Goal: Transaction & Acquisition: Obtain resource

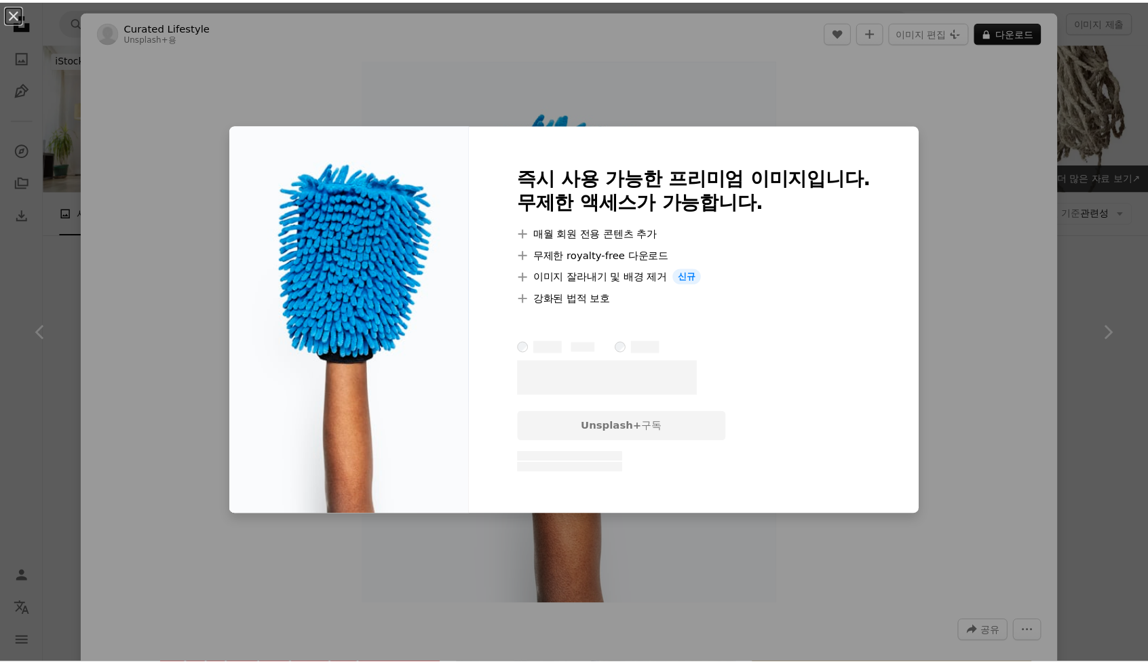
scroll to position [10446, 0]
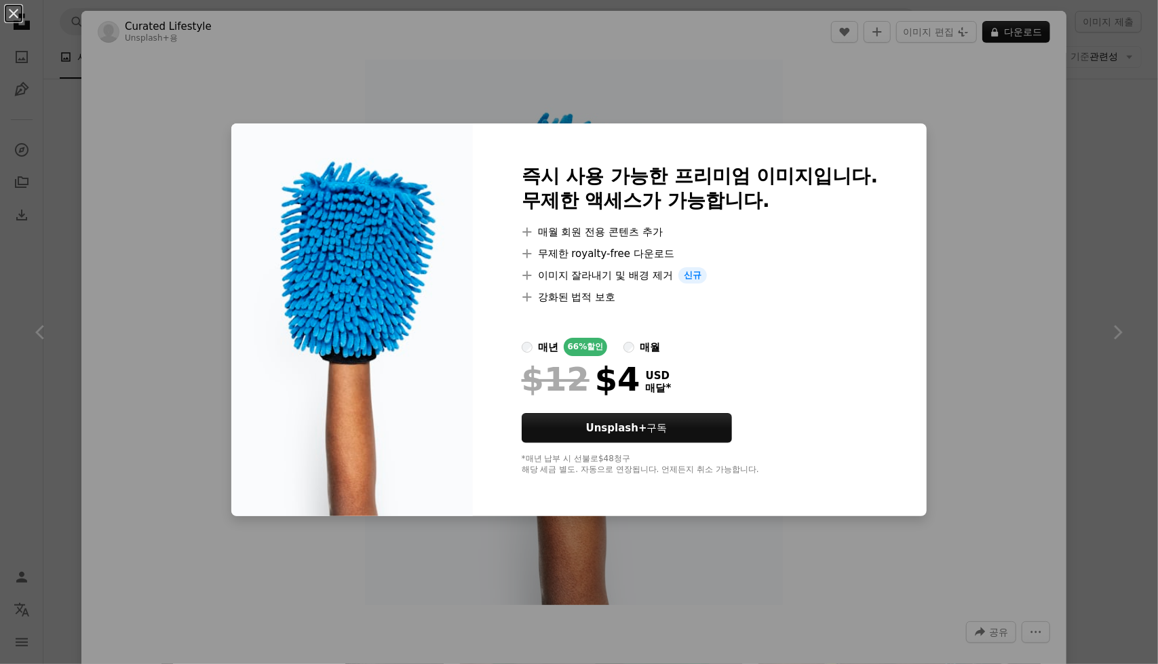
click at [1089, 154] on div "An X shape 즉시 사용 가능한 프리미엄 이미지입니다. 무제한 액세스가 가능합니다. A plus sign 매월 회원 전용 콘텐츠 추가 A…" at bounding box center [579, 332] width 1158 height 664
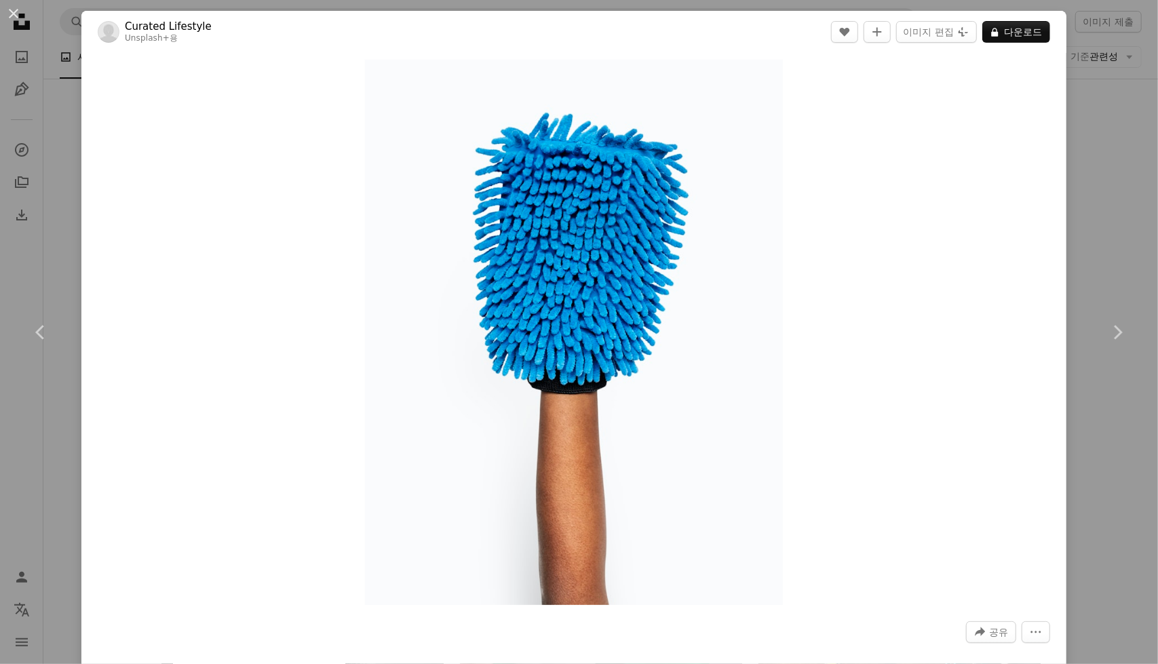
click at [1102, 225] on div "An X shape Chevron left Chevron right Curated Lifestyle Unsplash+ 용 A heart A p…" at bounding box center [579, 332] width 1158 height 664
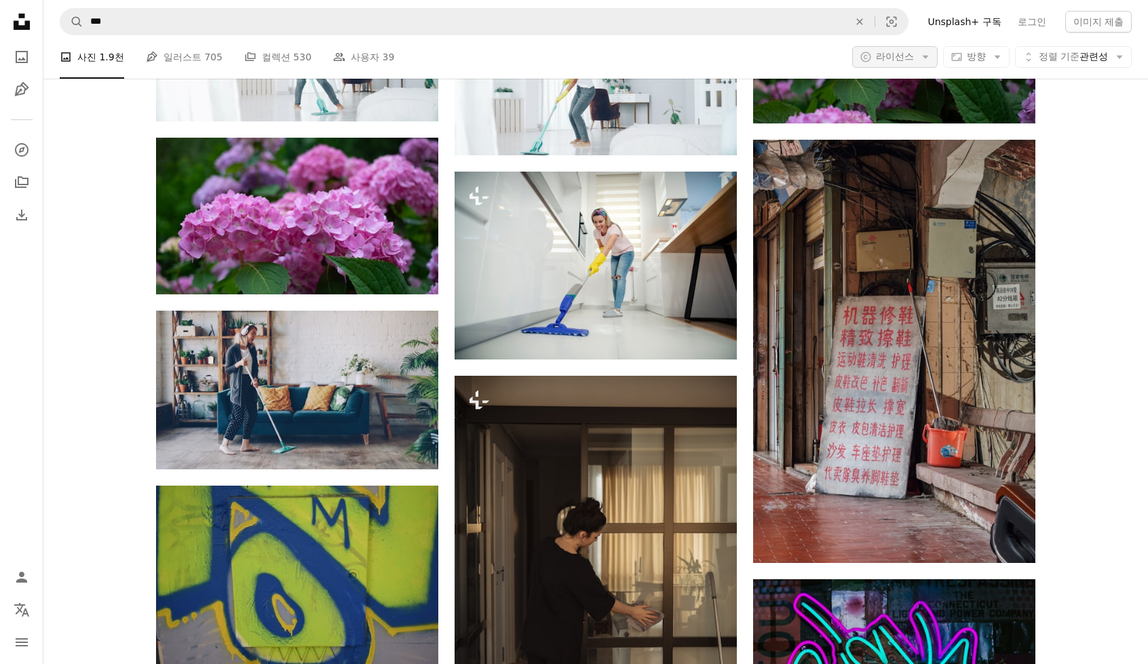
scroll to position [7122, 0]
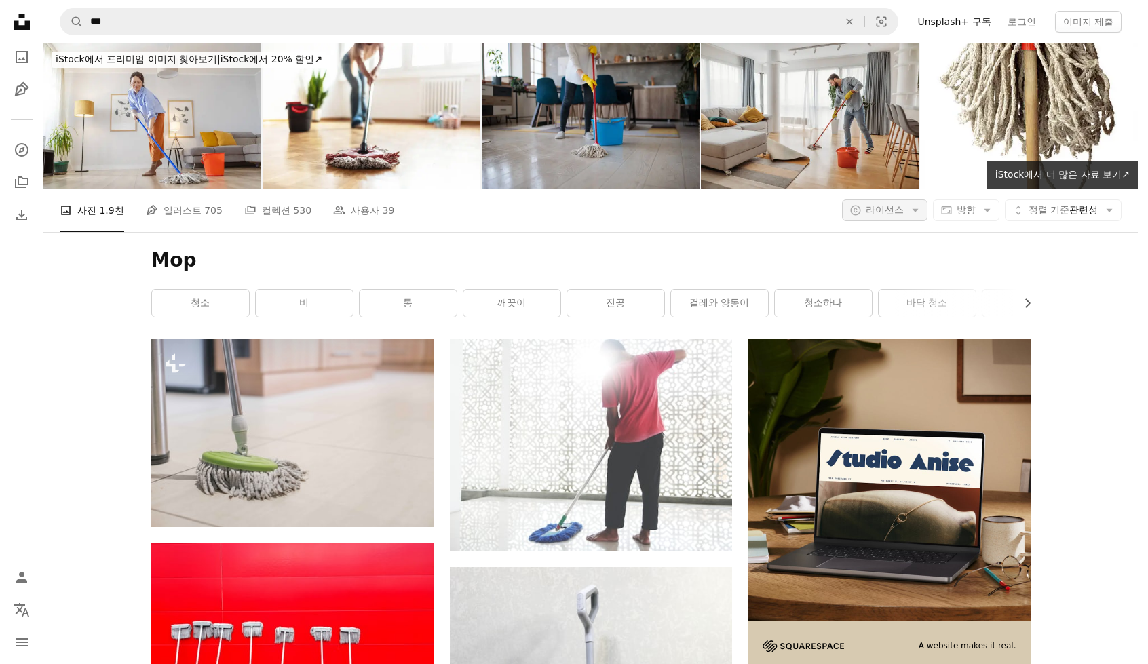
click at [901, 204] on span "라이선스" at bounding box center [885, 209] width 38 height 11
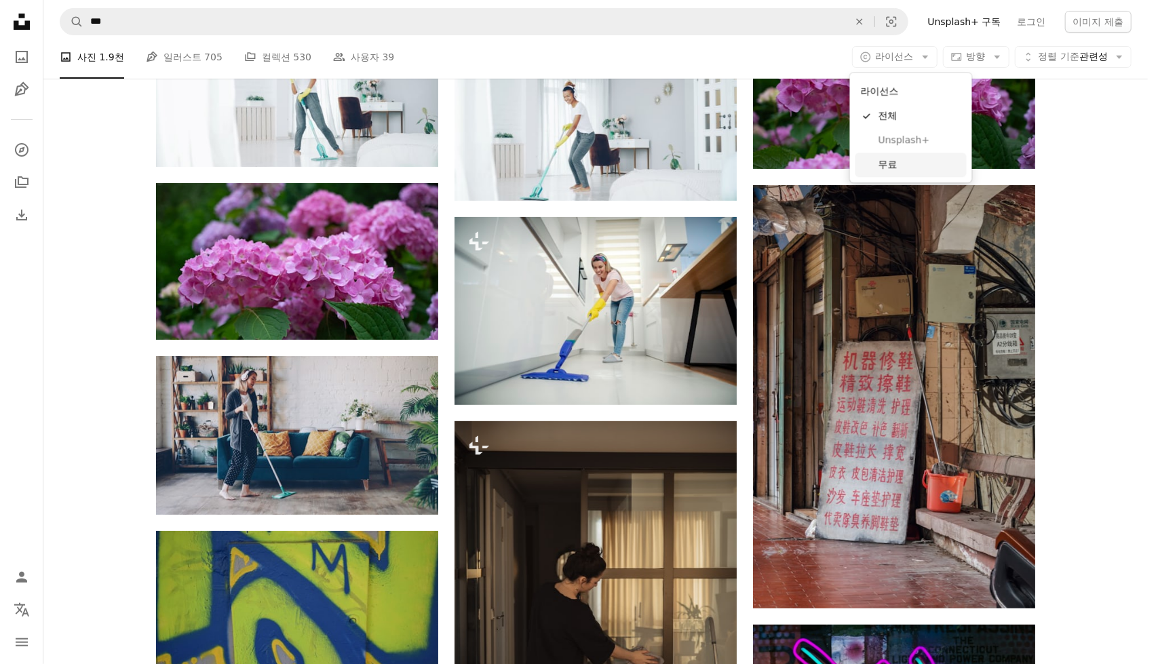
click at [903, 169] on span "무료" at bounding box center [919, 165] width 83 height 14
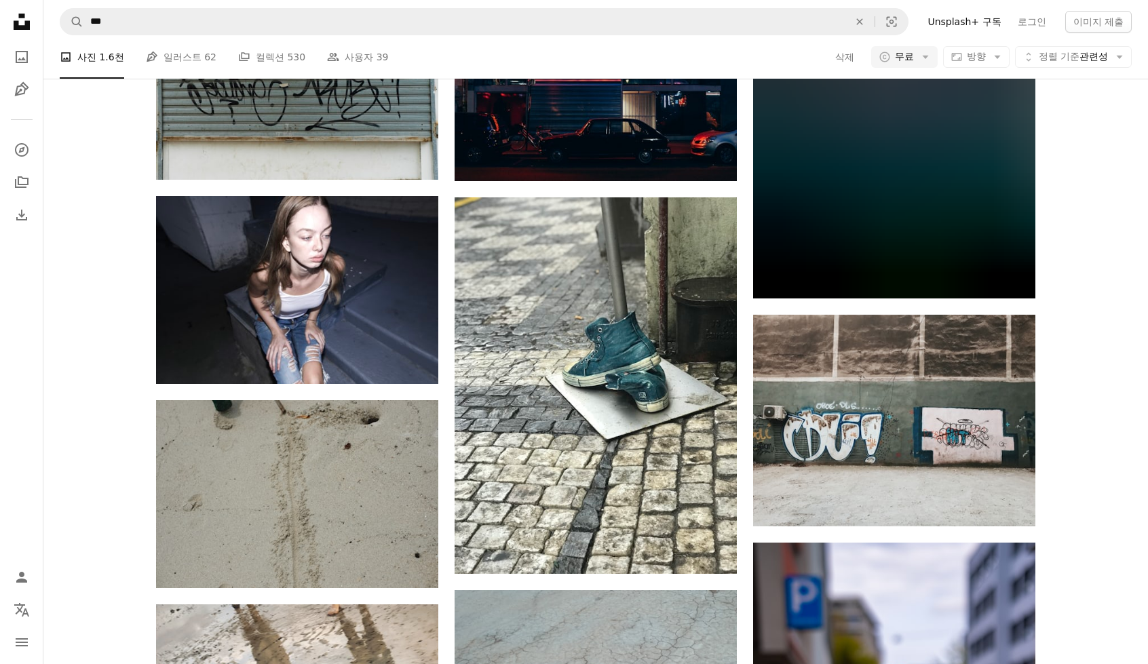
scroll to position [13159, 0]
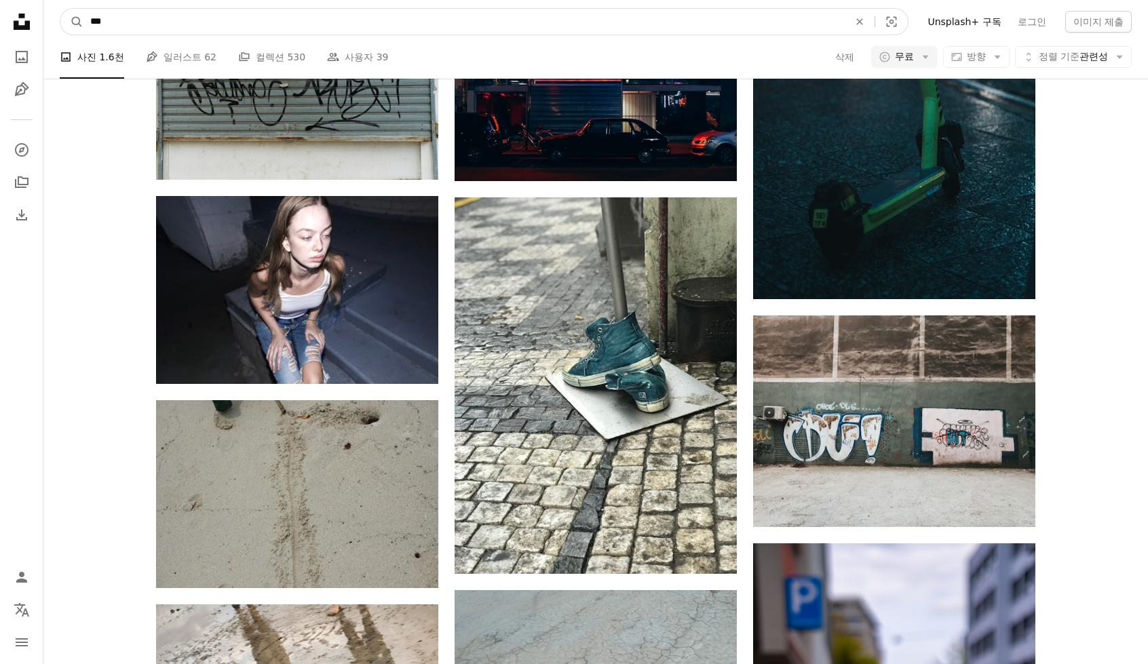
click at [303, 24] on input "***" at bounding box center [463, 22] width 761 height 26
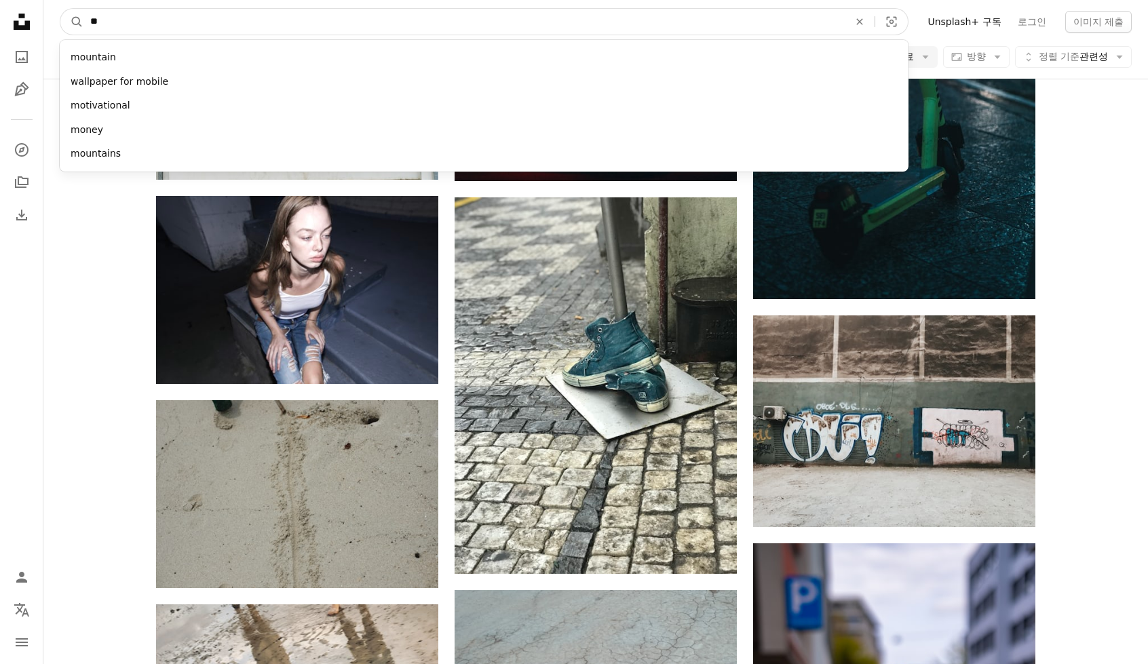
type input "*"
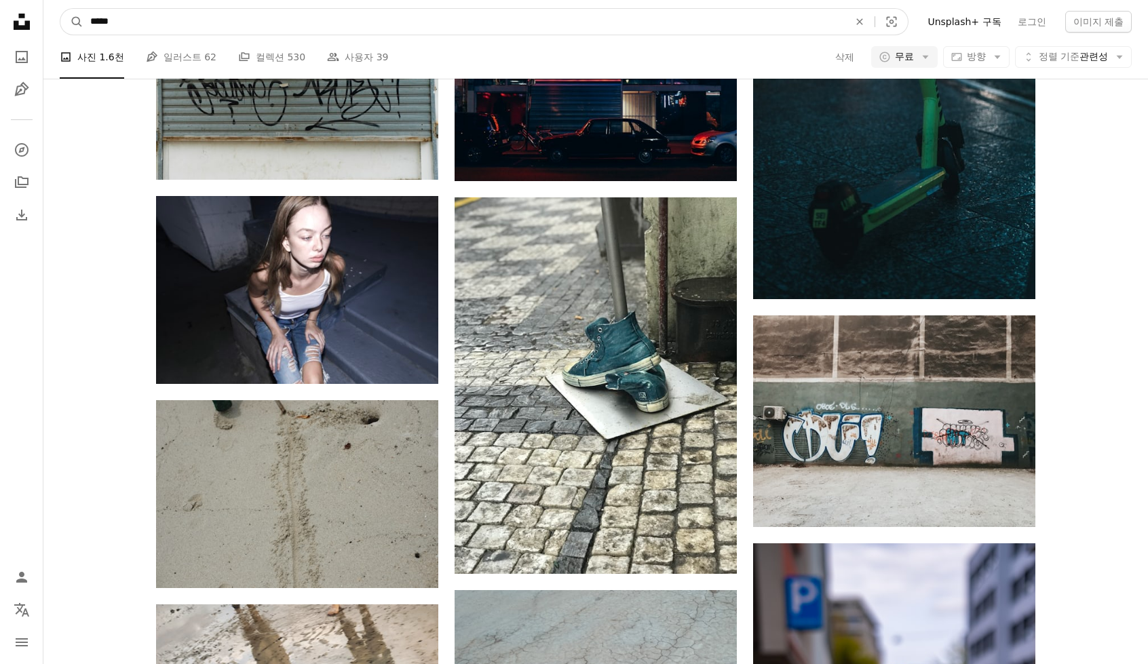
type input "******"
click button "A magnifying glass" at bounding box center [71, 22] width 23 height 26
